Goal: Obtain resource: Obtain resource

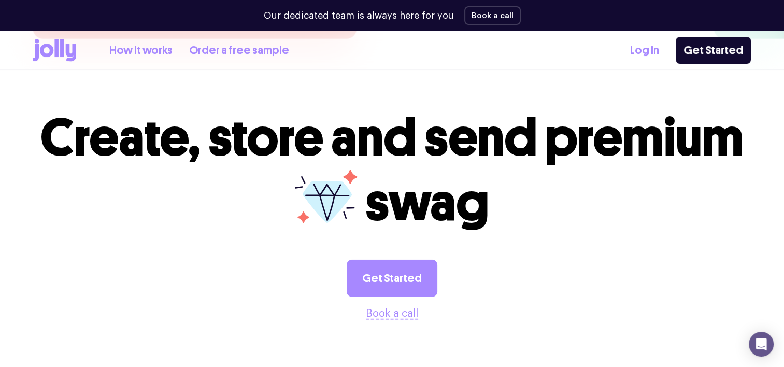
scroll to position [2726, 0]
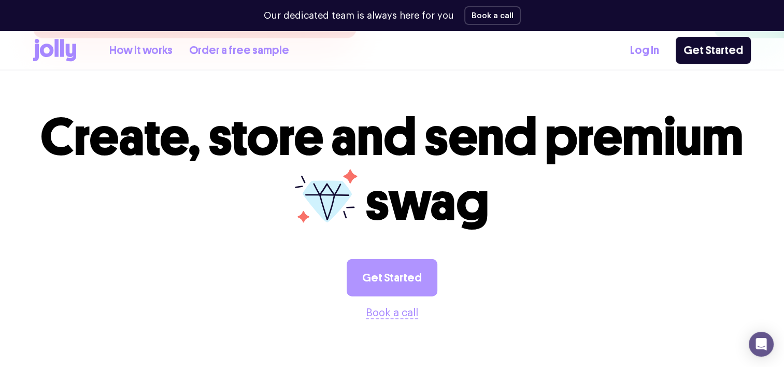
click at [394, 259] on link "Get Started" at bounding box center [392, 277] width 91 height 37
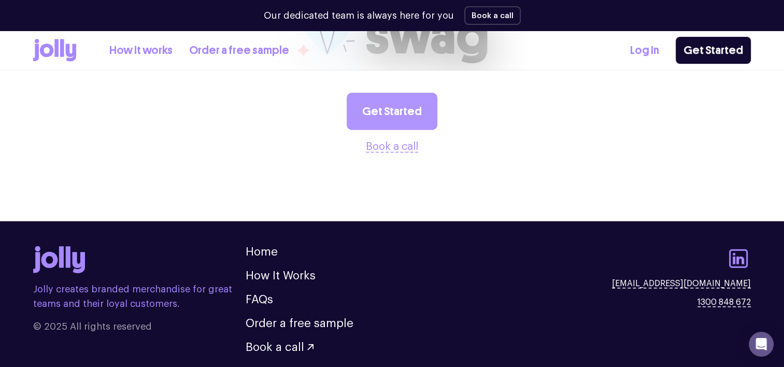
scroll to position [2894, 0]
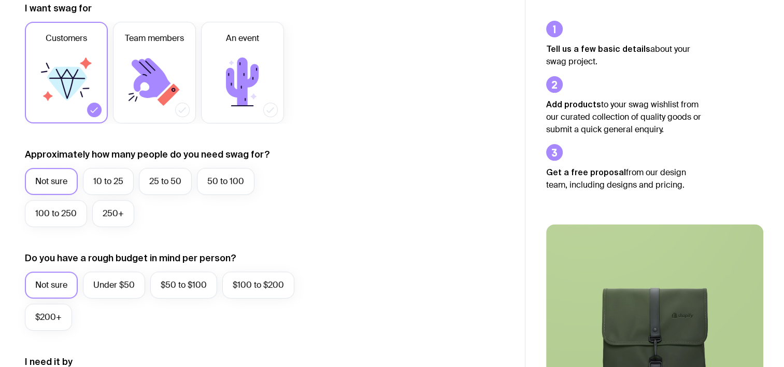
scroll to position [157, 0]
click at [99, 180] on label "10 to 25" at bounding box center [108, 180] width 51 height 27
click at [0, 0] on input "10 to 25" at bounding box center [0, 0] width 0 height 0
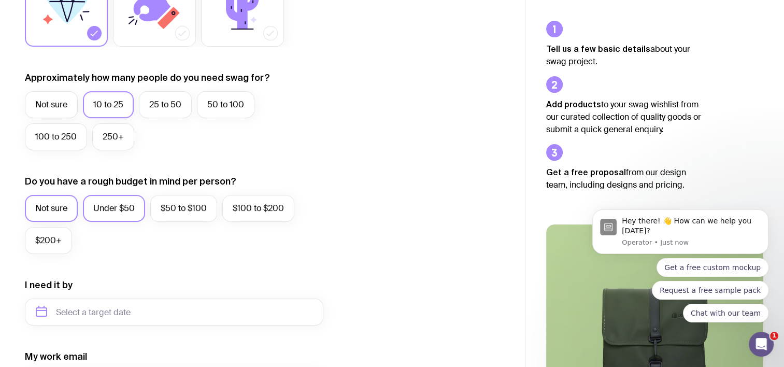
scroll to position [0, 0]
click at [116, 200] on label "Under $50" at bounding box center [114, 208] width 62 height 27
click at [0, 0] on input "Under $50" at bounding box center [0, 0] width 0 height 0
click at [169, 208] on label "$50 to $100" at bounding box center [183, 208] width 67 height 27
click at [0, 0] on input "$50 to $100" at bounding box center [0, 0] width 0 height 0
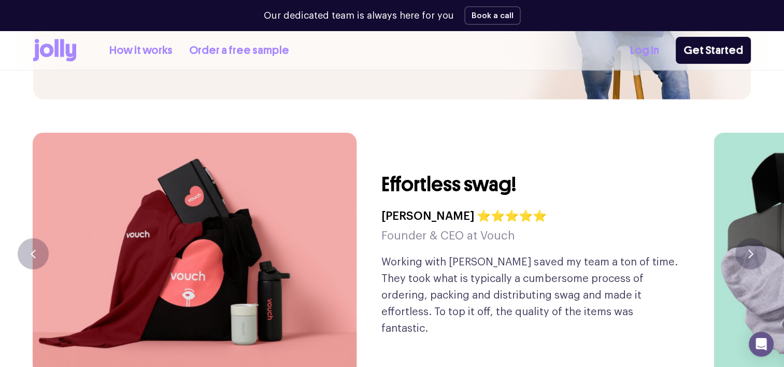
scroll to position [2389, 0]
click at [746, 238] on button "button" at bounding box center [750, 253] width 31 height 31
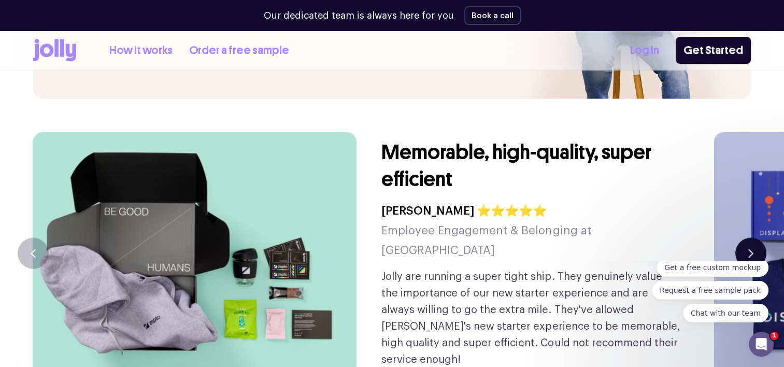
scroll to position [0, 0]
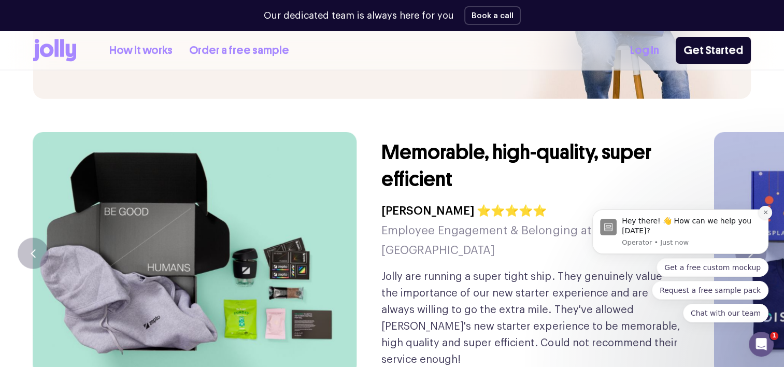
click at [764, 211] on icon "Dismiss notification" at bounding box center [765, 212] width 4 height 4
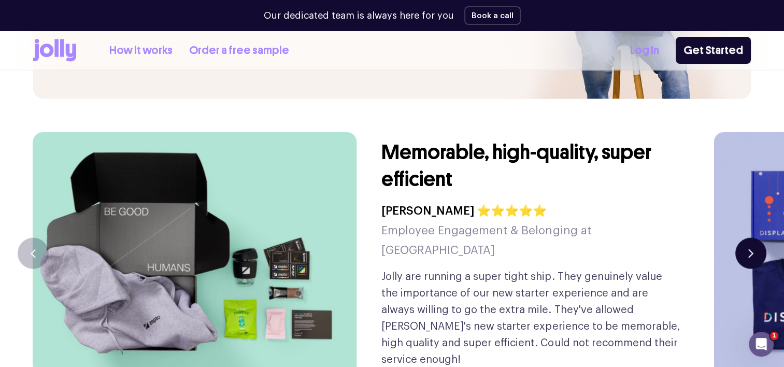
click at [750, 249] on icon "button" at bounding box center [750, 253] width 5 height 9
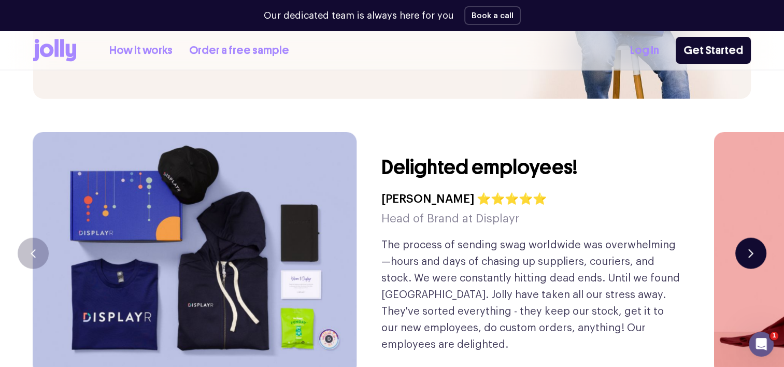
click at [750, 249] on icon "button" at bounding box center [750, 253] width 5 height 9
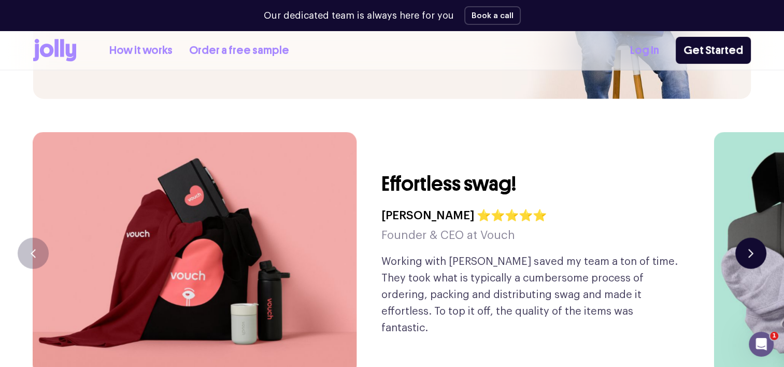
click at [750, 249] on icon "button" at bounding box center [750, 253] width 5 height 9
